Goal: Information Seeking & Learning: Learn about a topic

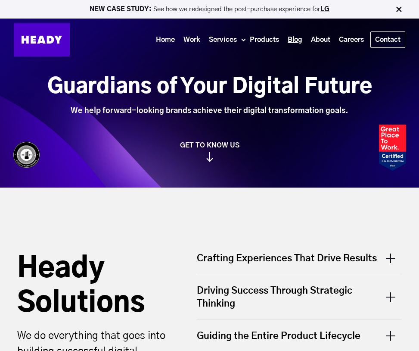
click at [292, 42] on link "Blog" at bounding box center [294, 40] width 23 height 16
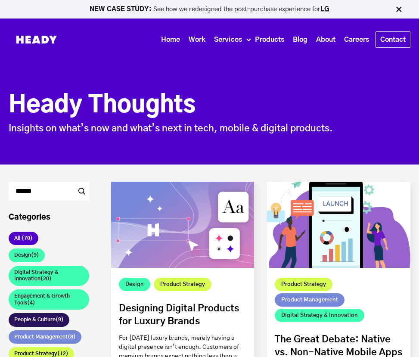
drag, startPoint x: 11, startPoint y: 103, endPoint x: 227, endPoint y: 110, distance: 216.3
click at [227, 110] on h1 "Heady Thoughts" at bounding box center [210, 105] width 402 height 29
click at [280, 126] on span "Insights on what’s now and what’s next in tech, mobile & digital products." at bounding box center [171, 128] width 324 height 9
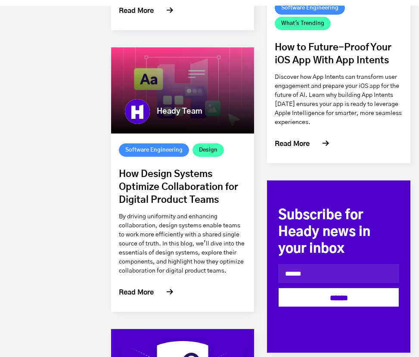
scroll to position [659, 0]
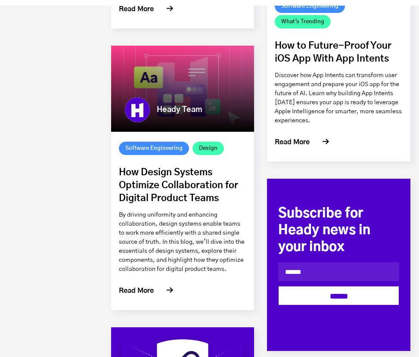
click at [184, 185] on link "How Design Systems Optimize Collaboration for Digital Product Teams" at bounding box center [178, 185] width 119 height 35
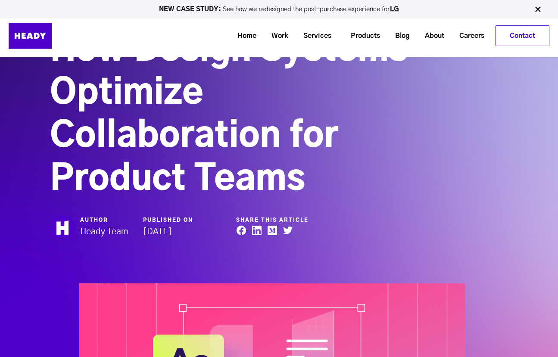
scroll to position [92, 0]
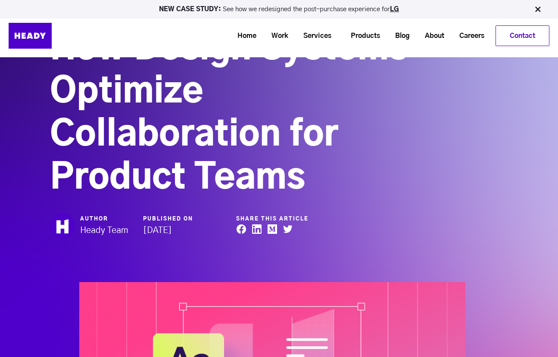
drag, startPoint x: 81, startPoint y: 230, endPoint x: 144, endPoint y: 230, distance: 62.5
click at [144, 230] on div "Author Heady Team Published On [DATE] Share this article" at bounding box center [233, 226] width 372 height 25
drag, startPoint x: 110, startPoint y: 230, endPoint x: 81, endPoint y: 227, distance: 29.9
click at [81, 227] on strong "Heady Team" at bounding box center [104, 230] width 48 height 9
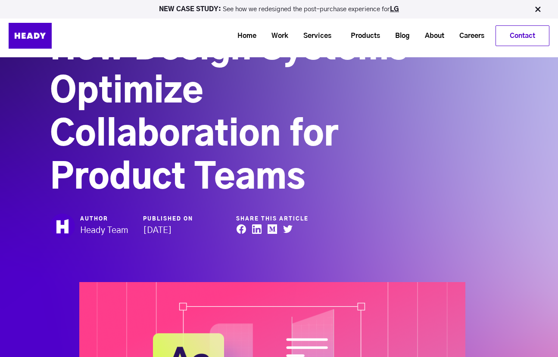
click at [89, 233] on strong "Heady Team" at bounding box center [104, 230] width 48 height 9
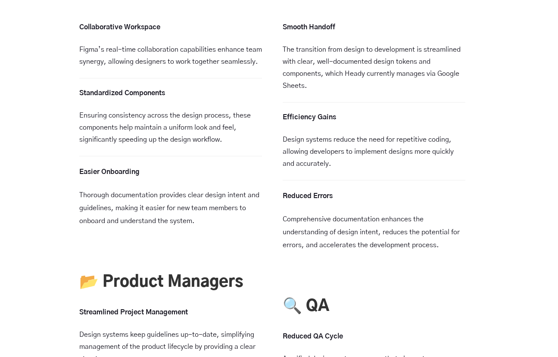
scroll to position [2674, 0]
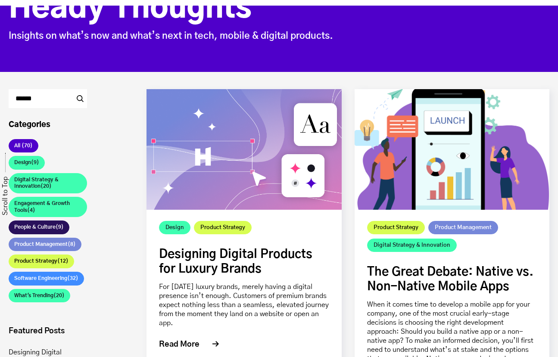
scroll to position [104, 0]
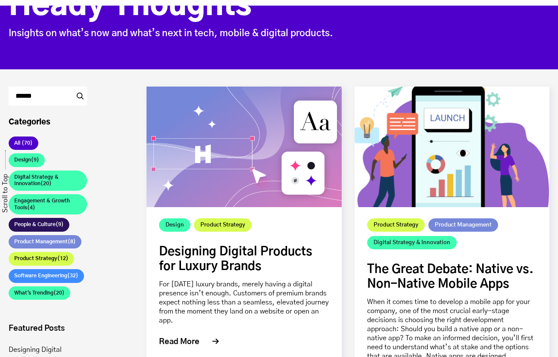
click at [47, 94] on input "Search" at bounding box center [48, 96] width 78 height 19
type input "*******"
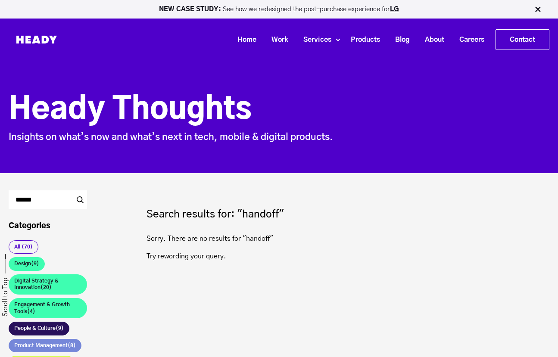
click at [46, 207] on input "Search" at bounding box center [48, 199] width 78 height 19
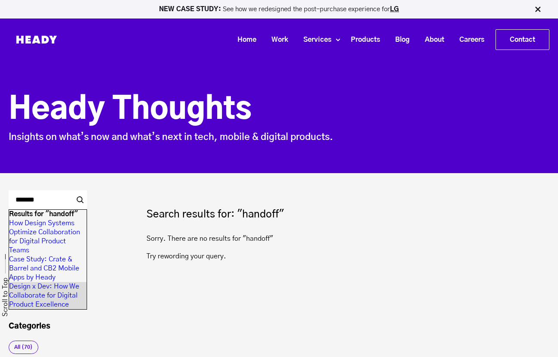
type input "*******"
click at [50, 293] on link "Design x Dev: How We Collaborate for Digital Product Excellence" at bounding box center [48, 295] width 78 height 27
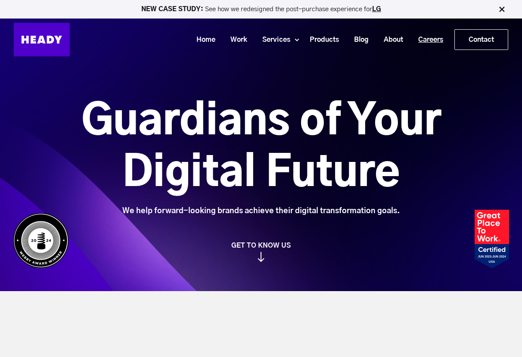
click at [425, 33] on link "Careers" at bounding box center [427, 40] width 40 height 16
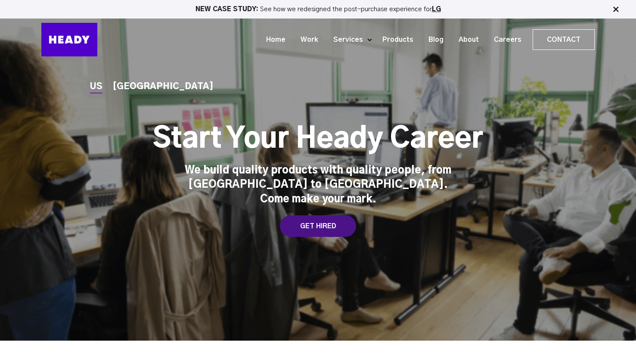
click at [330, 220] on div "GET HIRED" at bounding box center [318, 226] width 76 height 22
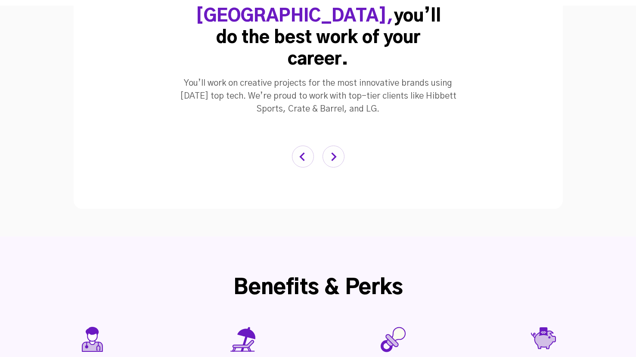
scroll to position [2251, 0]
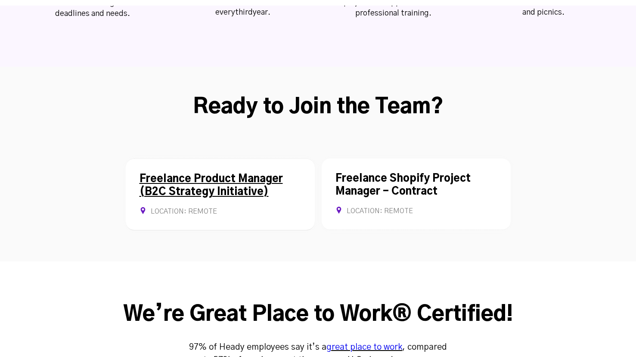
click at [230, 174] on link "Freelance Product Manager (B2C Strategy Initiative)" at bounding box center [211, 185] width 143 height 23
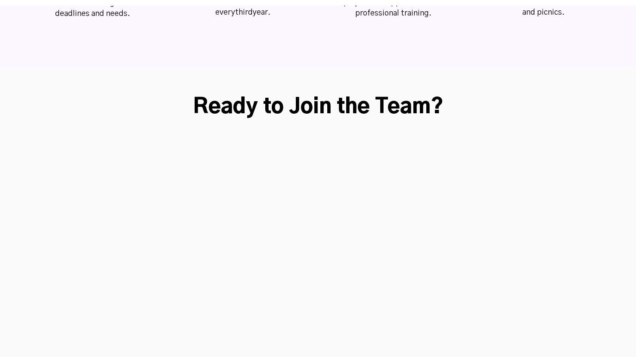
scroll to position [2304, 0]
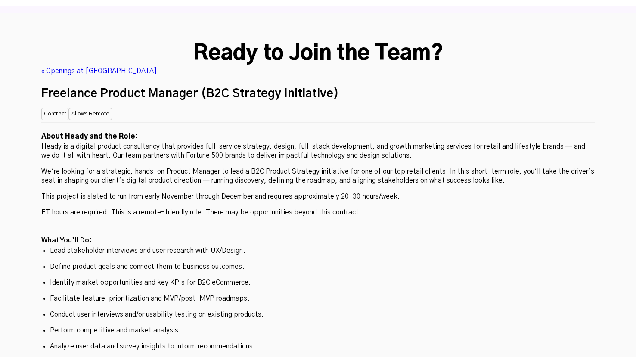
click at [307, 246] on ul "Lead stakeholder interviews and user research with UX/Design. Define product go…" at bounding box center [318, 322] width 554 height 152
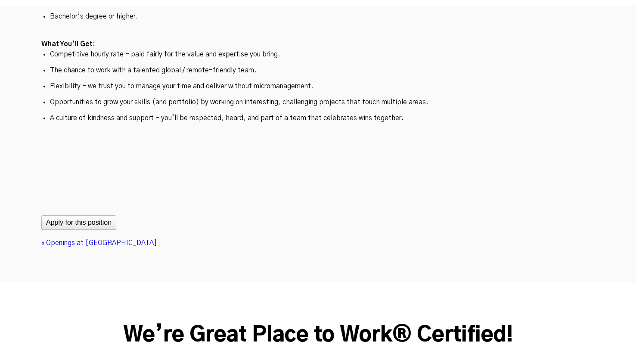
scroll to position [2864, 0]
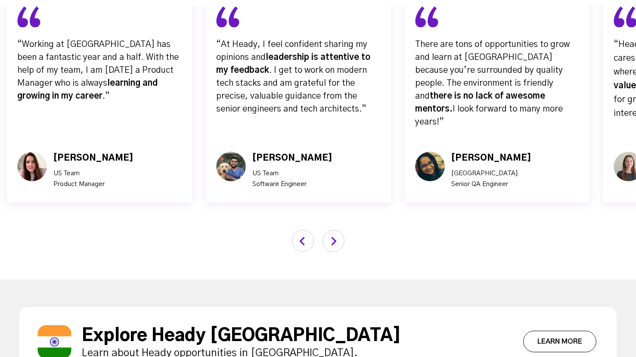
scroll to position [2304, 0]
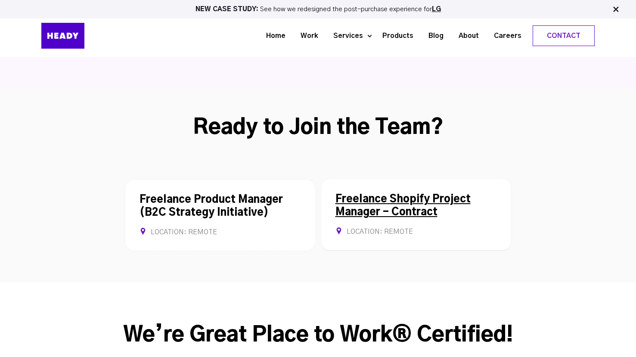
click at [428, 194] on link "Freelance Shopify Project Manager - Contract" at bounding box center [403, 205] width 135 height 23
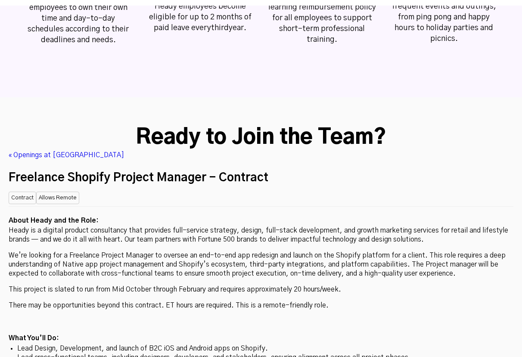
scroll to position [2231, 0]
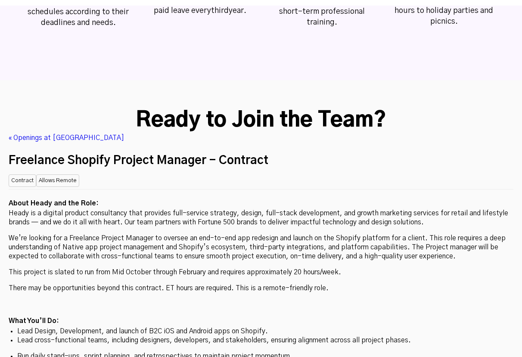
click at [56, 134] on link "« Openings at [GEOGRAPHIC_DATA]" at bounding box center [66, 137] width 115 height 7
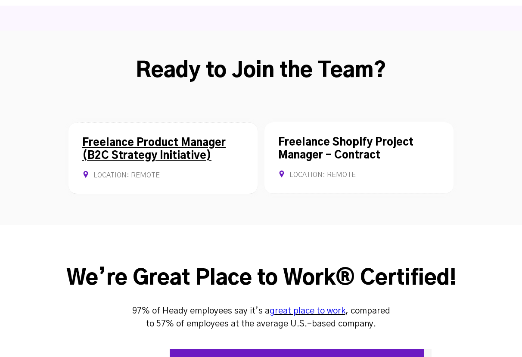
click at [190, 122] on div "Freelance Product Manager (B2C Strategy Initiative) Location: REMOTE Contract A…" at bounding box center [162, 158] width 189 height 72
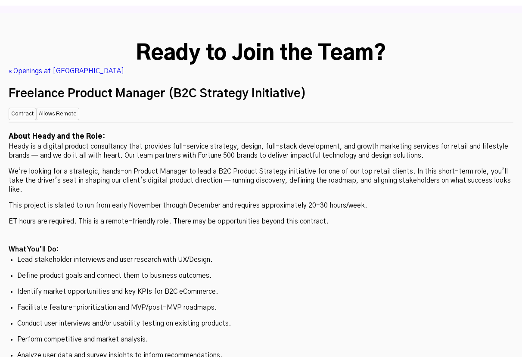
click at [322, 255] on ul "Lead stakeholder interviews and user research with UX/Design. Define product go…" at bounding box center [261, 331] width 505 height 152
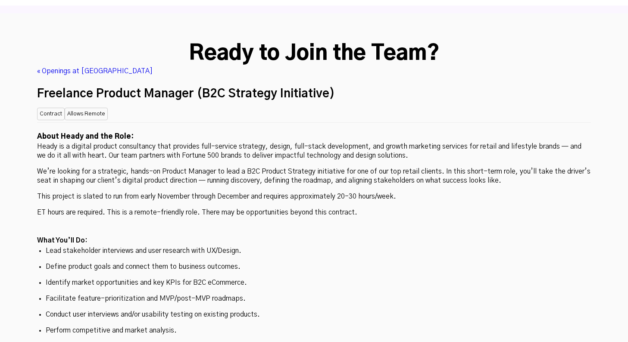
click at [397, 167] on p "We’re looking for a strategic, hands-on Product Manager to lead a B2C Product S…" at bounding box center [314, 176] width 554 height 18
click at [221, 84] on h2 "Freelance Product Manager (B2C Strategy Initiative)" at bounding box center [314, 93] width 554 height 19
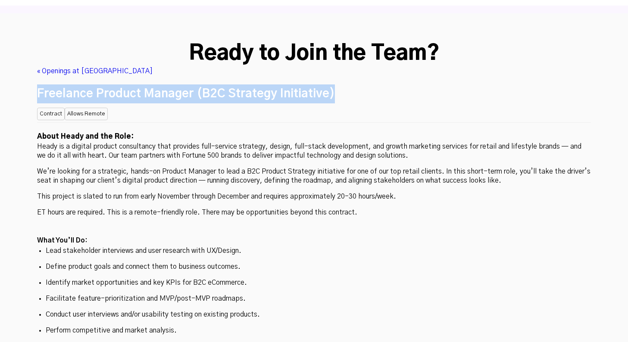
click at [221, 84] on h2 "Freelance Product Manager (B2C Strategy Initiative)" at bounding box center [314, 93] width 554 height 19
copy div "Freelance Product Manager (B2C Strategy Initiative) Location: REMOTE"
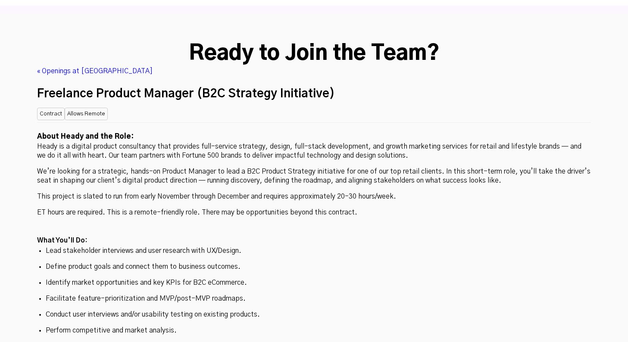
click at [359, 224] on h2 at bounding box center [314, 229] width 554 height 11
click at [349, 278] on p "Identify market opportunities and key KPIs for B2C eCommerce." at bounding box center [314, 282] width 536 height 9
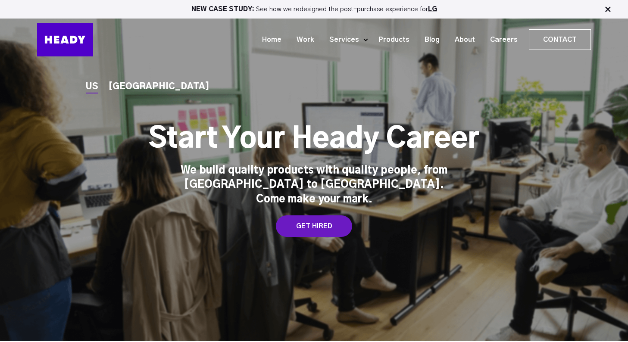
scroll to position [2304, 0]
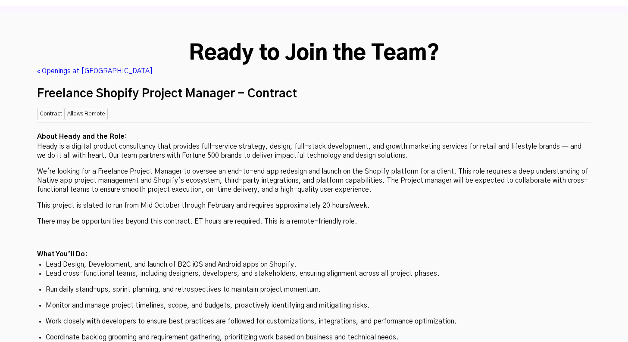
click at [342, 167] on p "We’re looking for a Freelance Project Manager to oversee an end-to-end app rede…" at bounding box center [314, 180] width 554 height 27
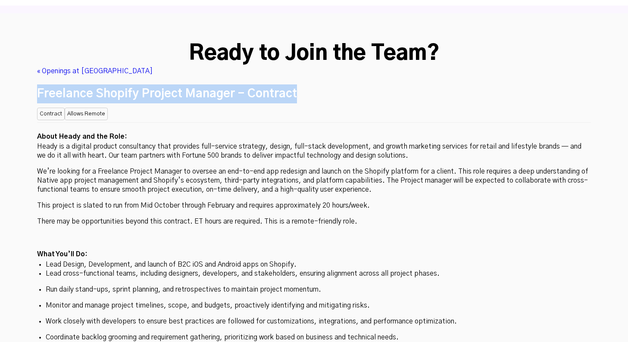
copy div "Freelance Shopify Project Manager - Contract Location: REMOTE"
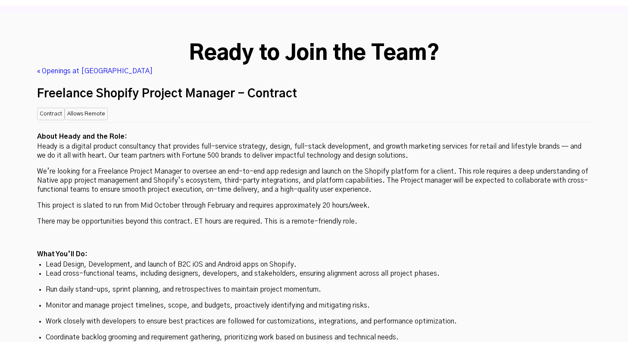
click at [162, 217] on p "There may be opportunities beyond this contract. ET hours are required. This is…" at bounding box center [314, 221] width 554 height 9
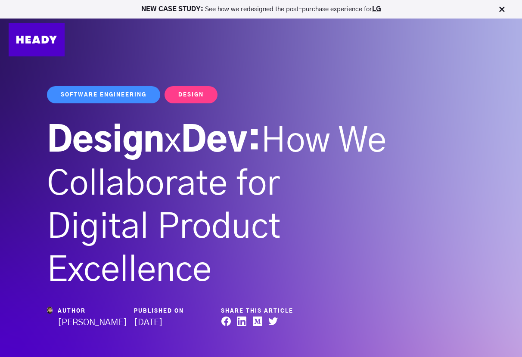
click at [182, 168] on span "How We Collaborate for Digital Product Excellence" at bounding box center [216, 206] width 339 height 164
